Goal: Navigation & Orientation: Find specific page/section

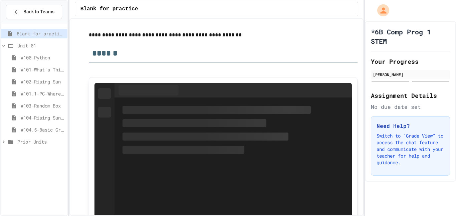
click at [52, 128] on span "#104.5-Basic Graphics Review" at bounding box center [43, 129] width 44 height 7
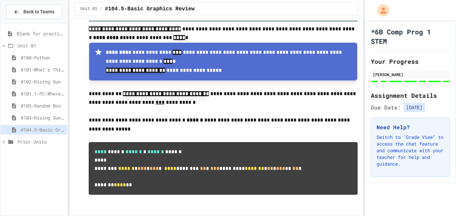
scroll to position [4208, 0]
click at [39, 119] on span "#104-Rising Sun Plus" at bounding box center [43, 117] width 44 height 7
